Goal: Transaction & Acquisition: Purchase product/service

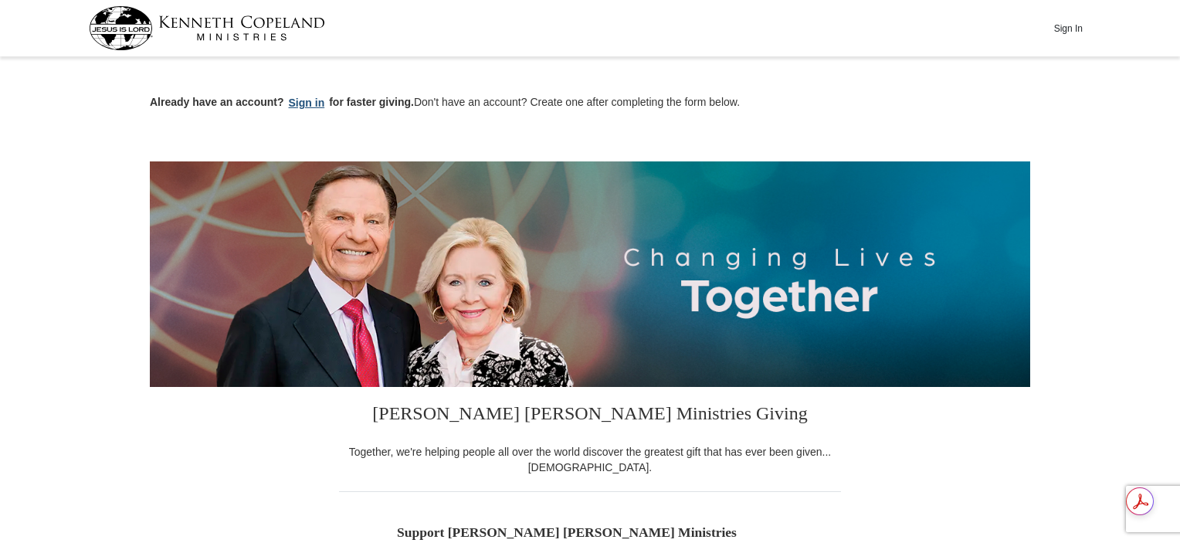
click at [308, 101] on button "Sign in" at bounding box center [307, 103] width 46 height 18
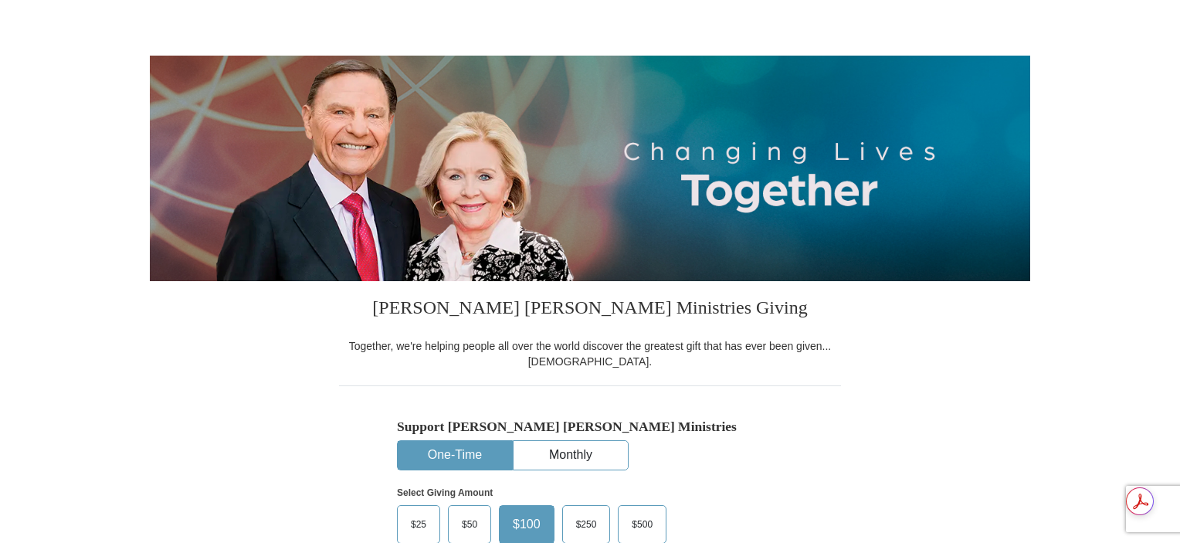
select select "PA"
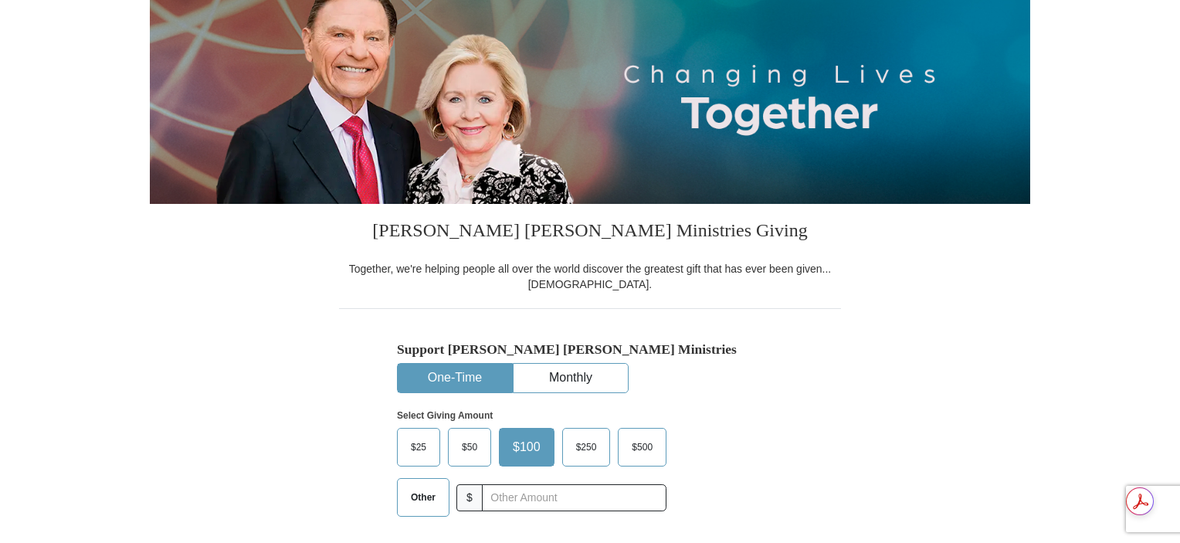
scroll to position [386, 0]
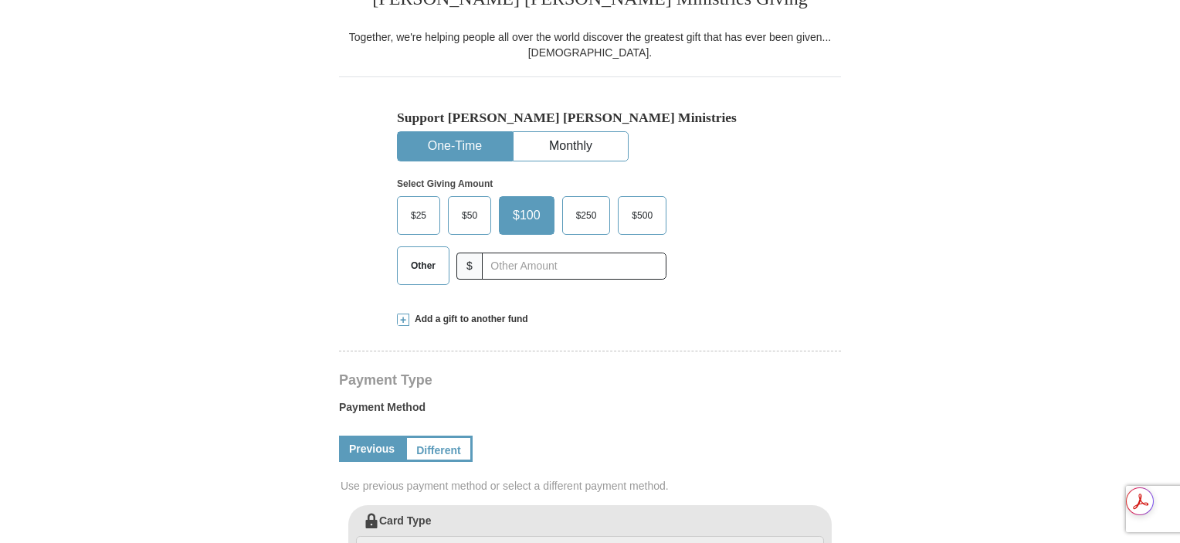
click at [418, 210] on span "$25" at bounding box center [418, 215] width 31 height 23
click at [0, 0] on input "$25" at bounding box center [0, 0] width 0 height 0
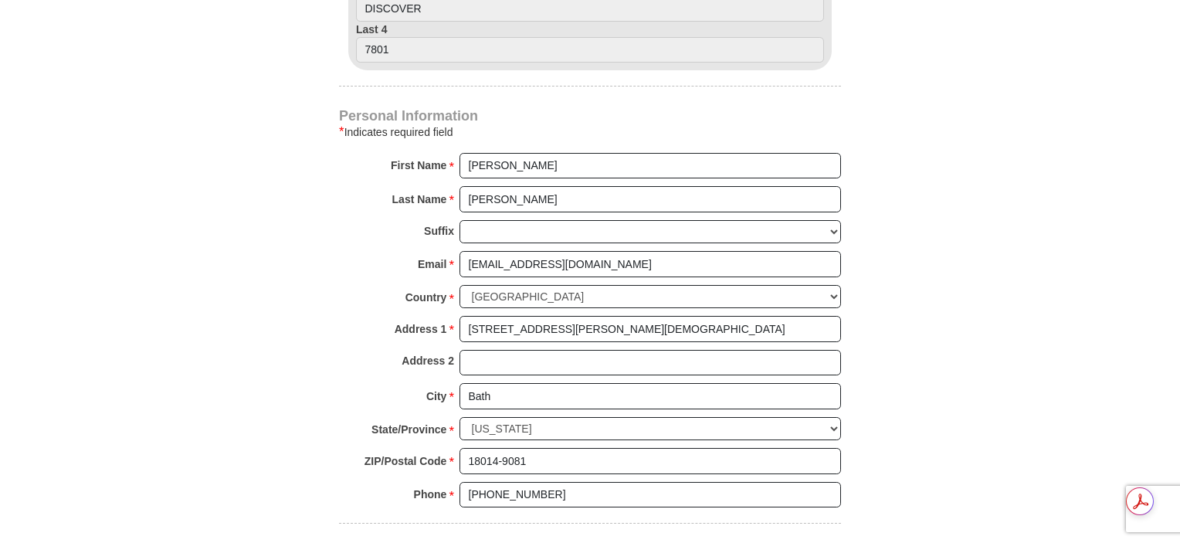
scroll to position [1158, 0]
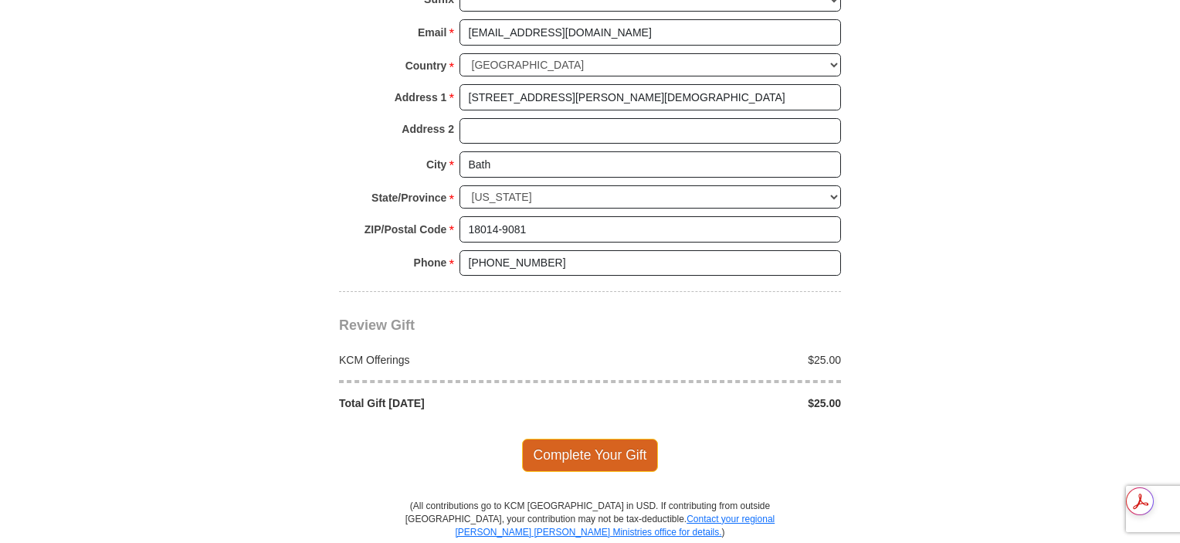
click at [602, 445] on span "Complete Your Gift" at bounding box center [590, 455] width 137 height 32
